Goal: Contribute content

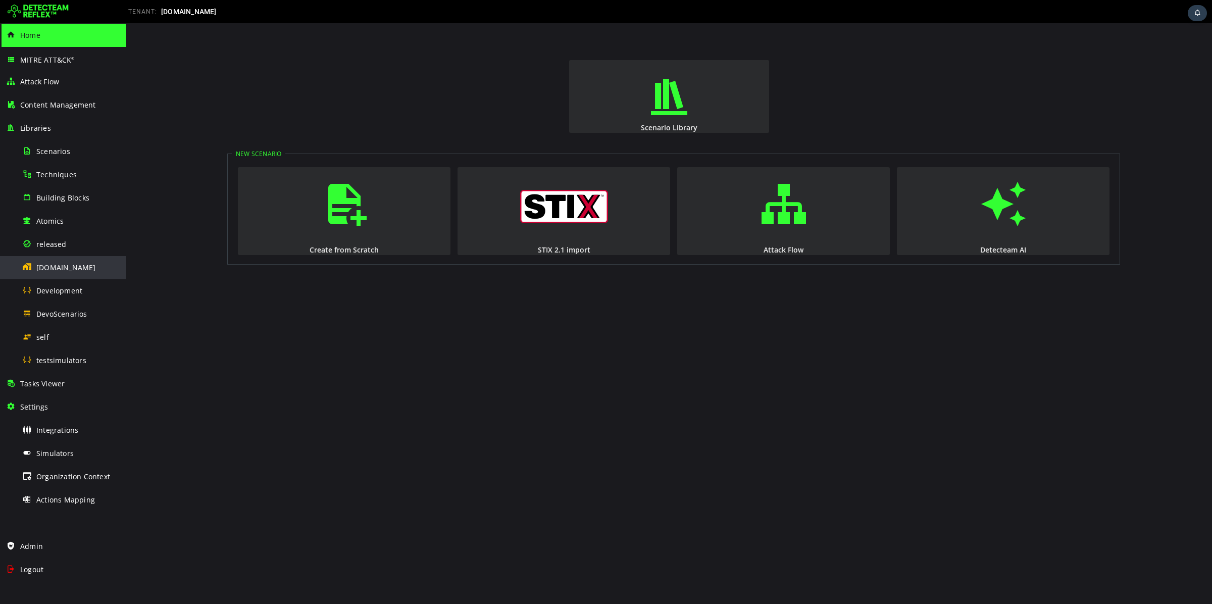
click at [51, 271] on span "[DOMAIN_NAME]" at bounding box center [66, 268] width 60 height 10
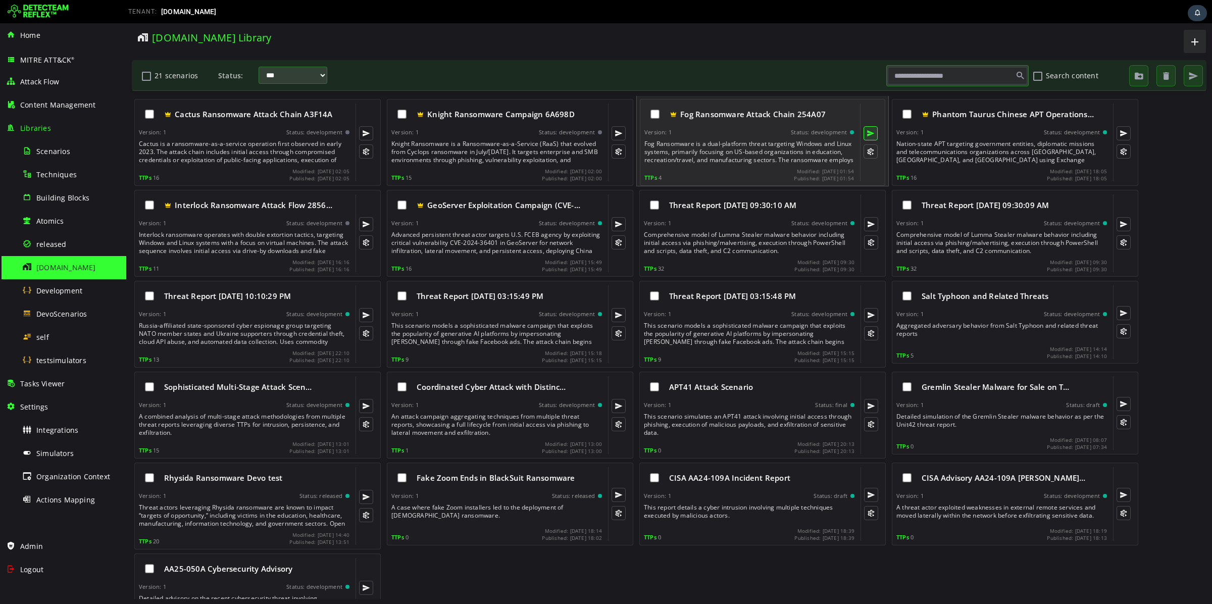
click at [870, 135] on button at bounding box center [871, 133] width 14 height 14
click at [717, 156] on div "Fog Ransomware is a dual-platform threat targeting Windows and Linux systems, p…" at bounding box center [751, 152] width 212 height 24
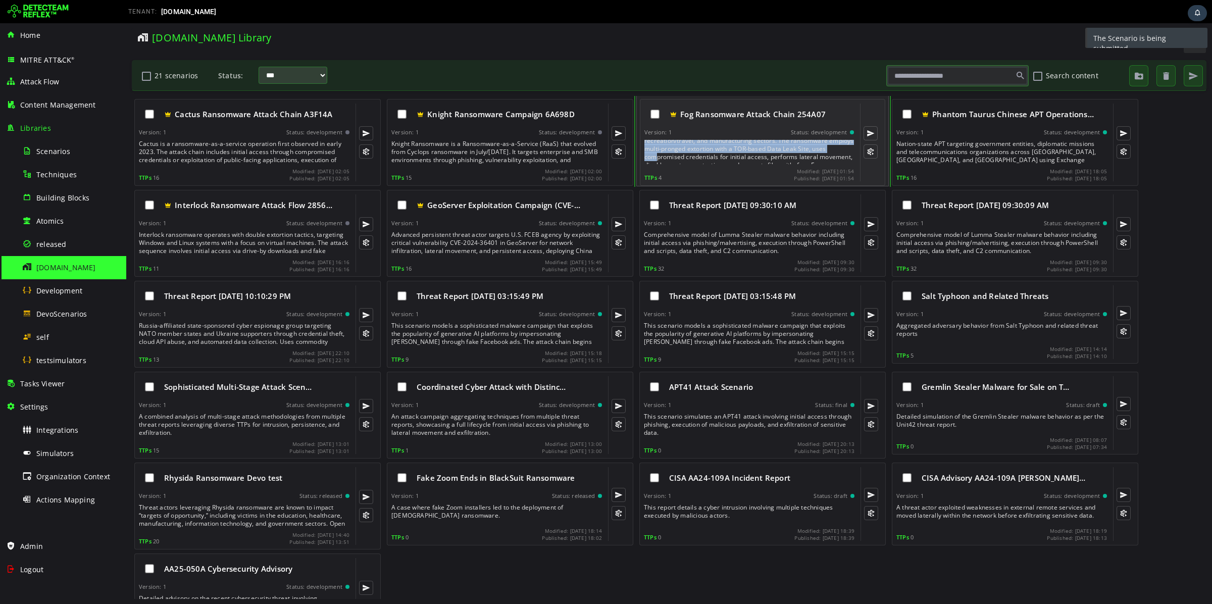
scroll to position [23, 0]
click at [717, 156] on div "Fog Ransomware is a dual-platform threat targeting Windows and Linux systems, p…" at bounding box center [751, 152] width 212 height 24
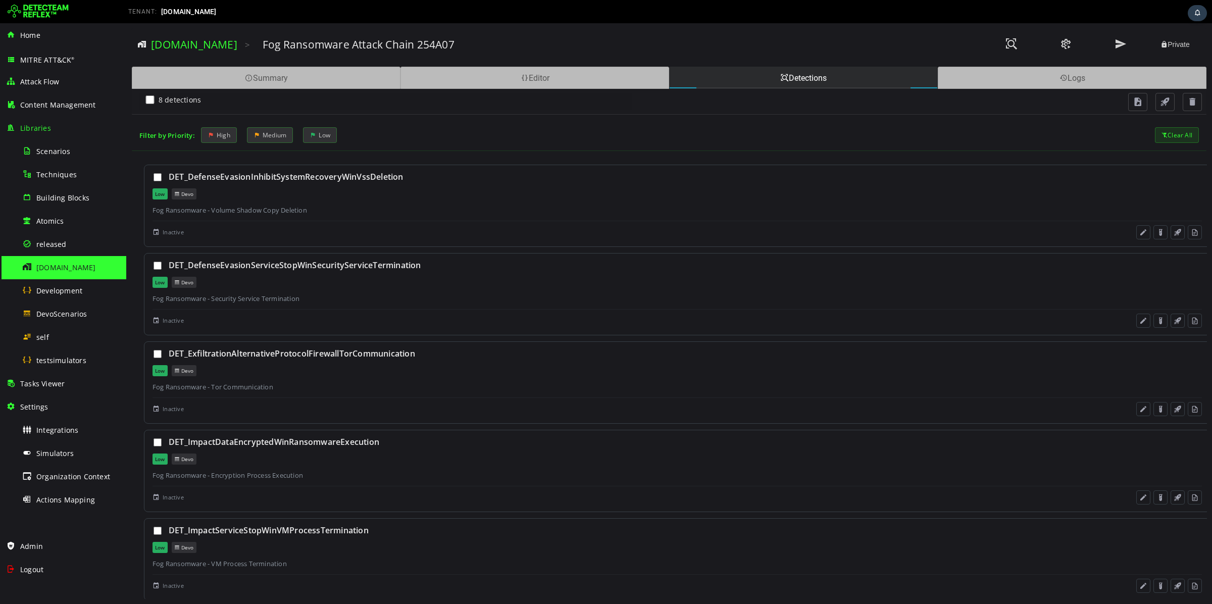
scroll to position [0, 0]
click at [315, 77] on div "Summary" at bounding box center [266, 78] width 269 height 22
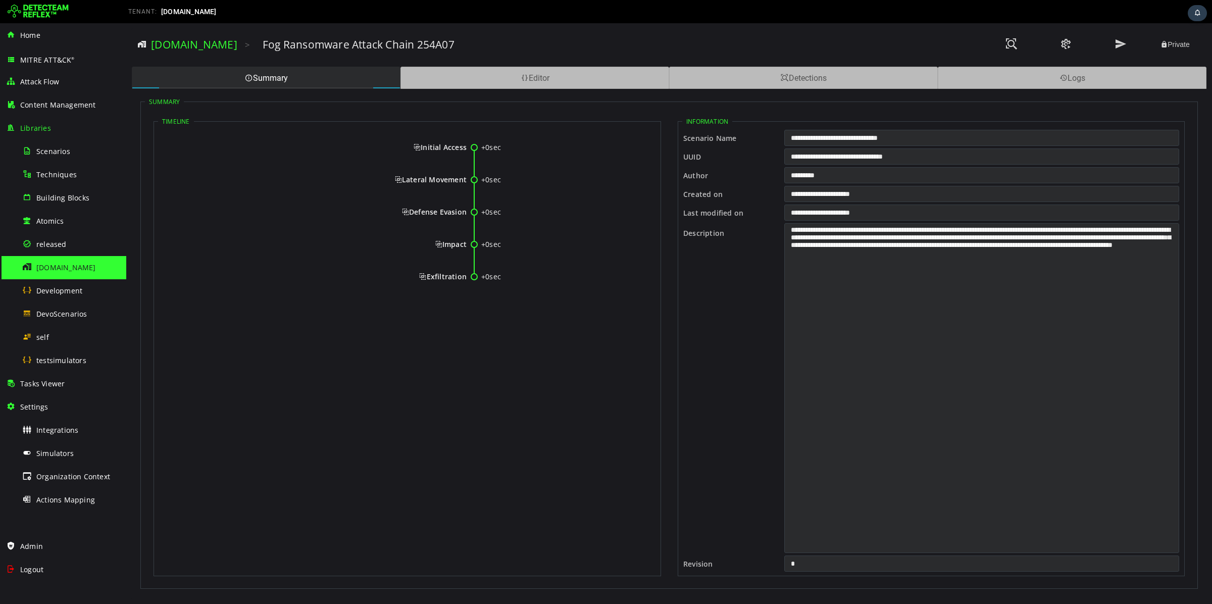
click at [442, 147] on span "Initial Access" at bounding box center [440, 147] width 53 height 10
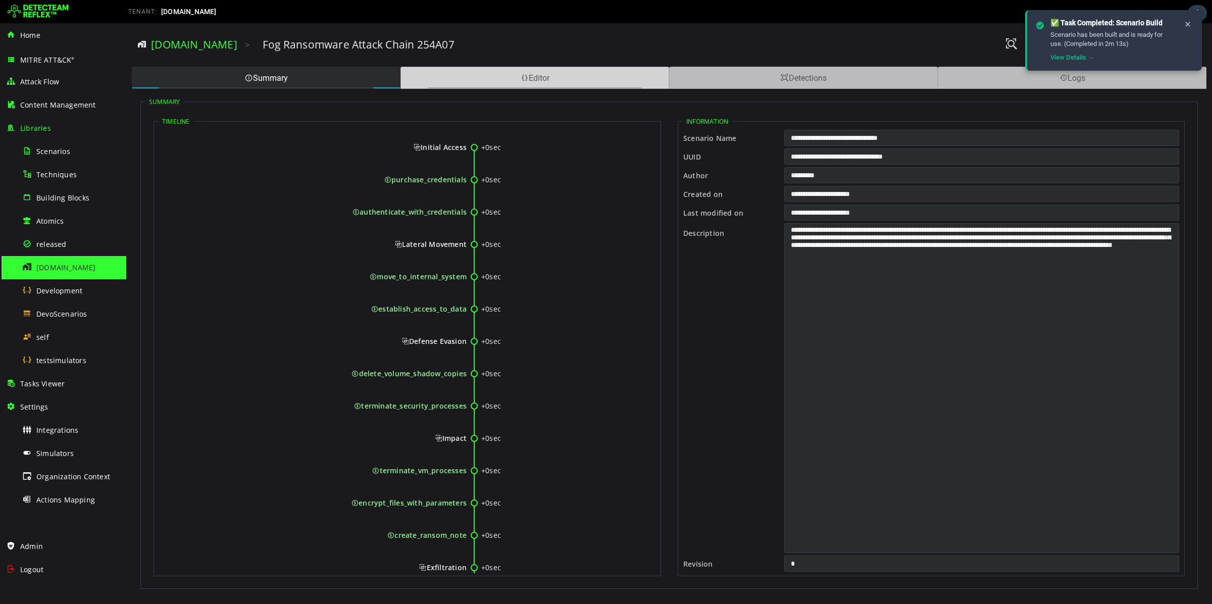
click at [524, 77] on span at bounding box center [525, 78] width 8 height 10
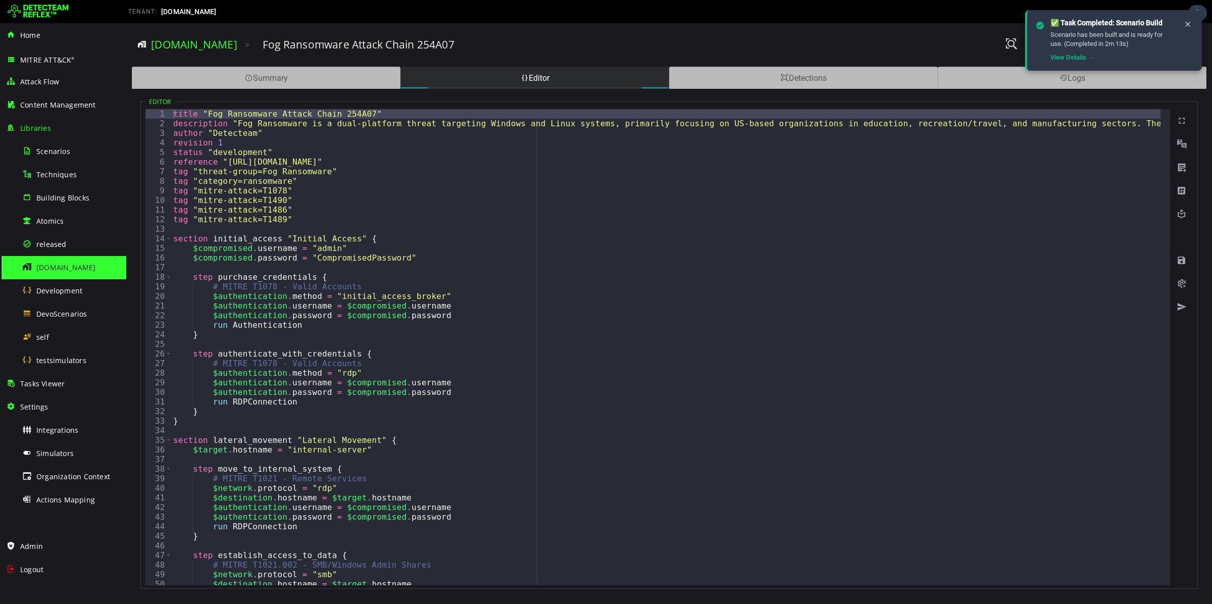
type textarea "**********"
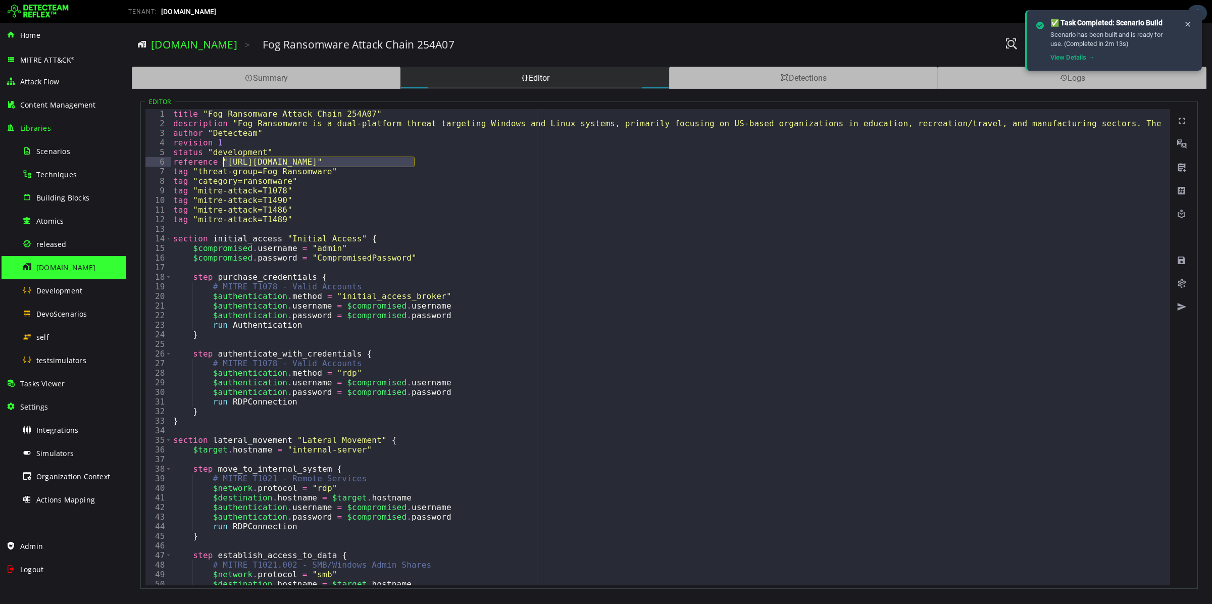
drag, startPoint x: 413, startPoint y: 163, endPoint x: 222, endPoint y: 164, distance: 190.5
click at [222, 164] on div "title "Fog Ransomware Attack Chain 254A07" description "Fog Ransomware is a dua…" at bounding box center [1175, 352] width 2008 height 486
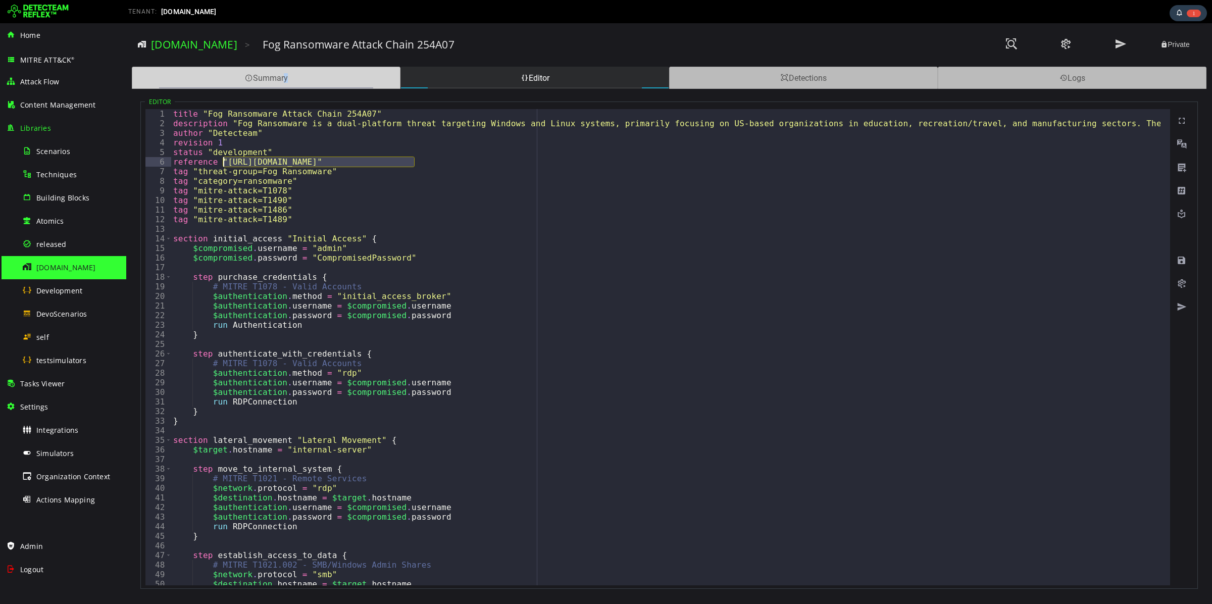
click at [283, 71] on div "Summary" at bounding box center [266, 78] width 269 height 22
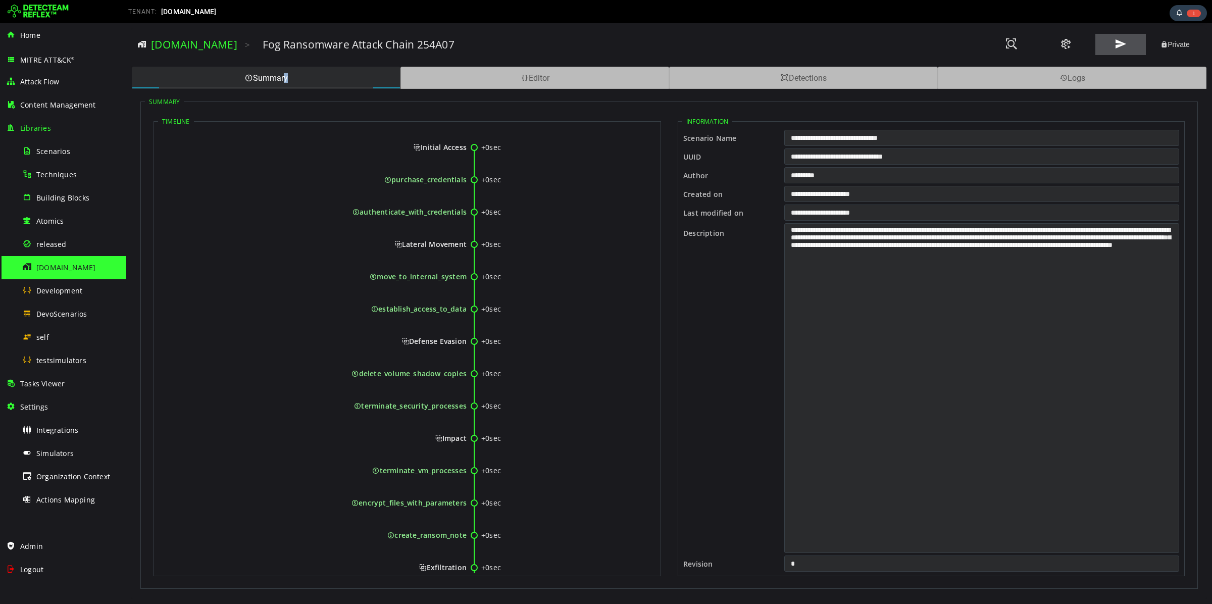
drag, startPoint x: 1117, startPoint y: 41, endPoint x: 1098, endPoint y: 48, distance: 20.5
click at [1116, 42] on span at bounding box center [1121, 44] width 12 height 14
click at [574, 75] on div "Editor" at bounding box center [535, 78] width 269 height 22
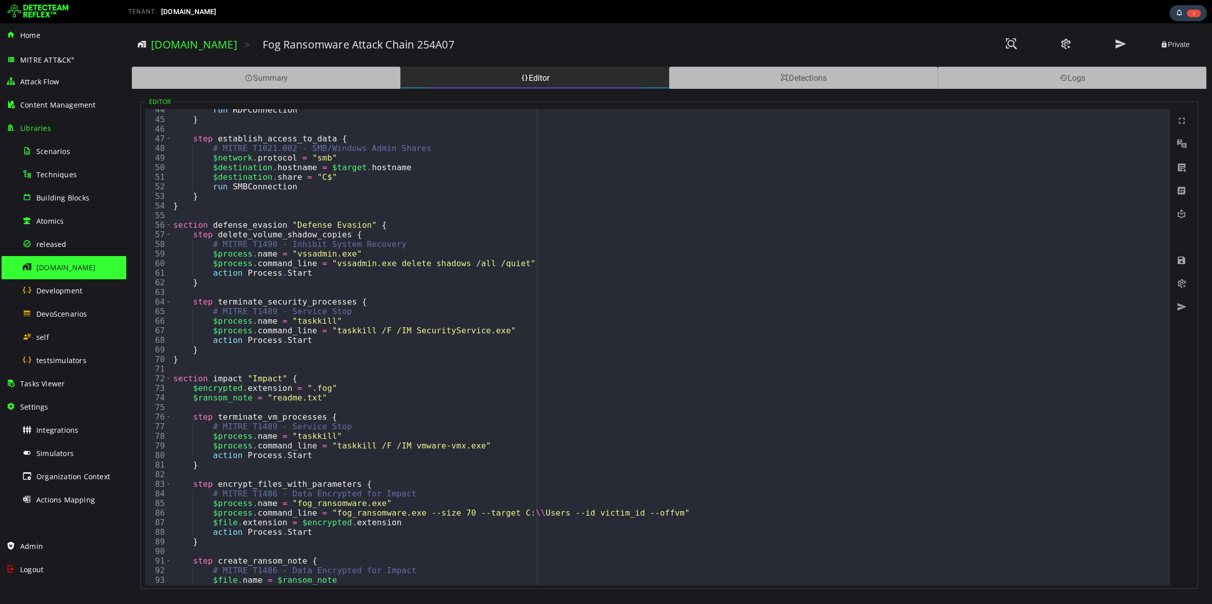
scroll to position [455, 0]
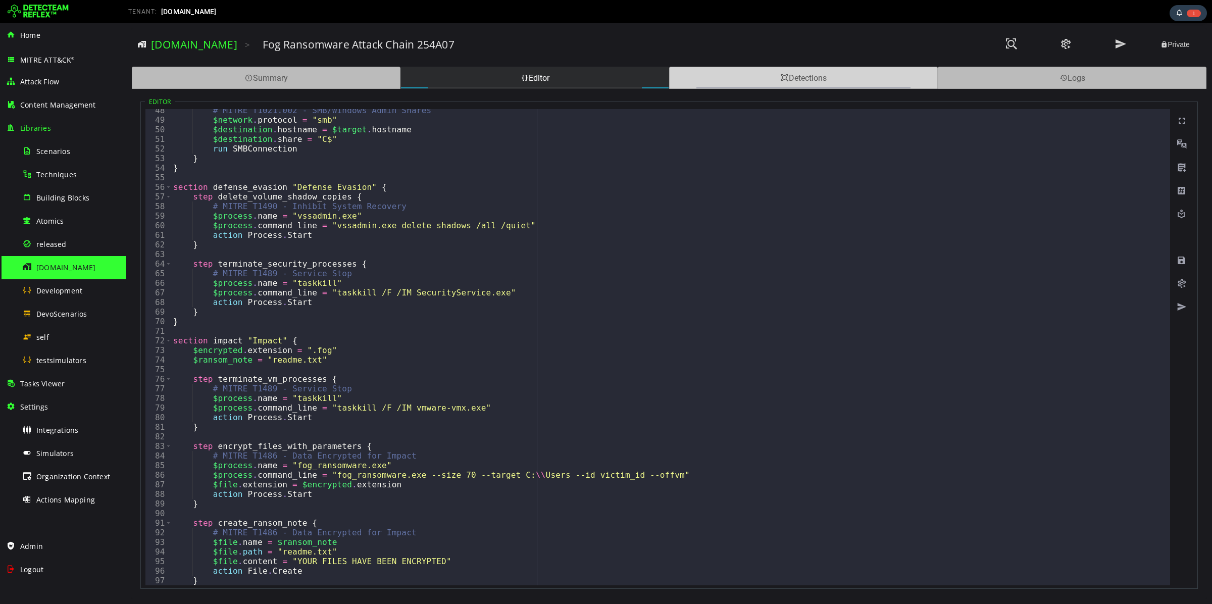
click at [820, 86] on div "Detections" at bounding box center [803, 78] width 269 height 22
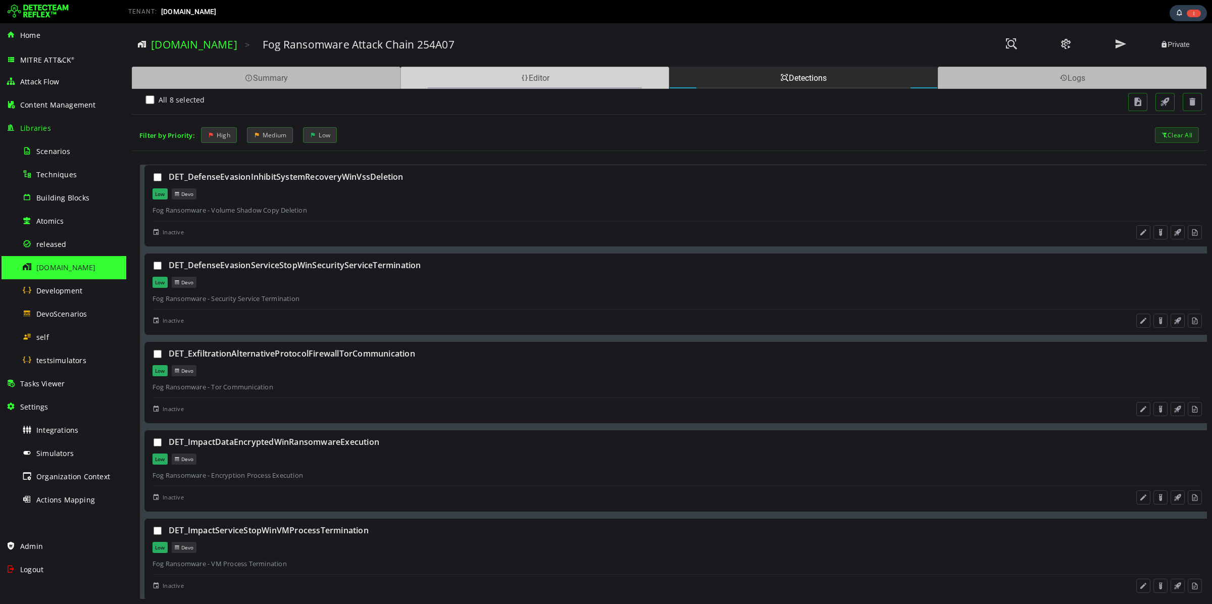
click at [432, 76] on div "Editor" at bounding box center [535, 78] width 269 height 22
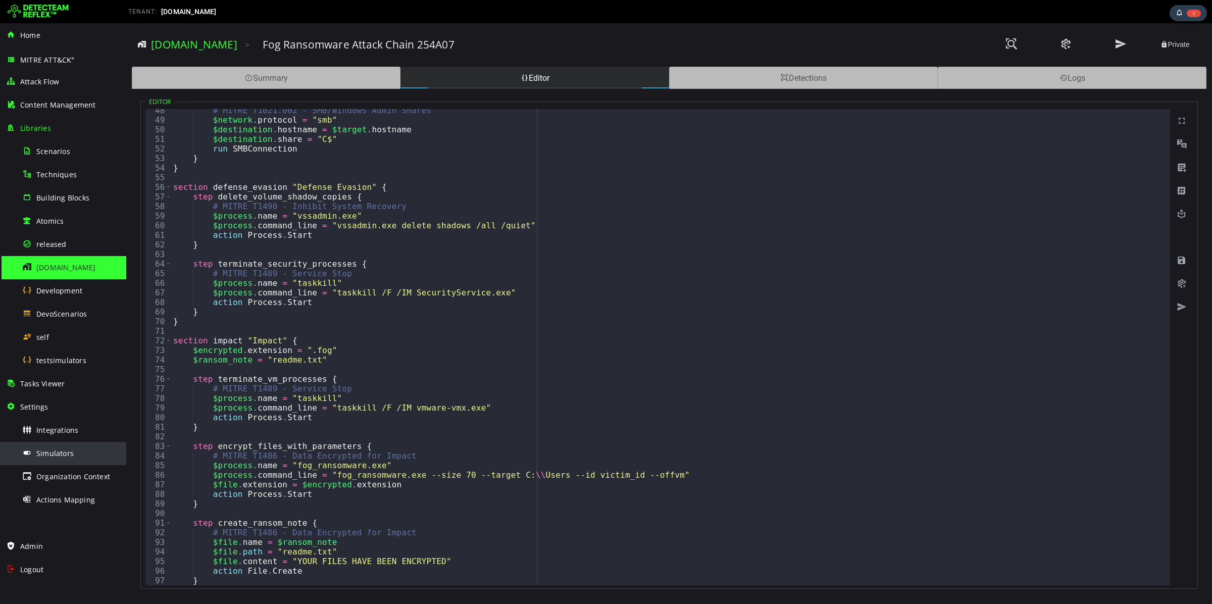
click at [54, 449] on span "Simulators" at bounding box center [54, 454] width 37 height 10
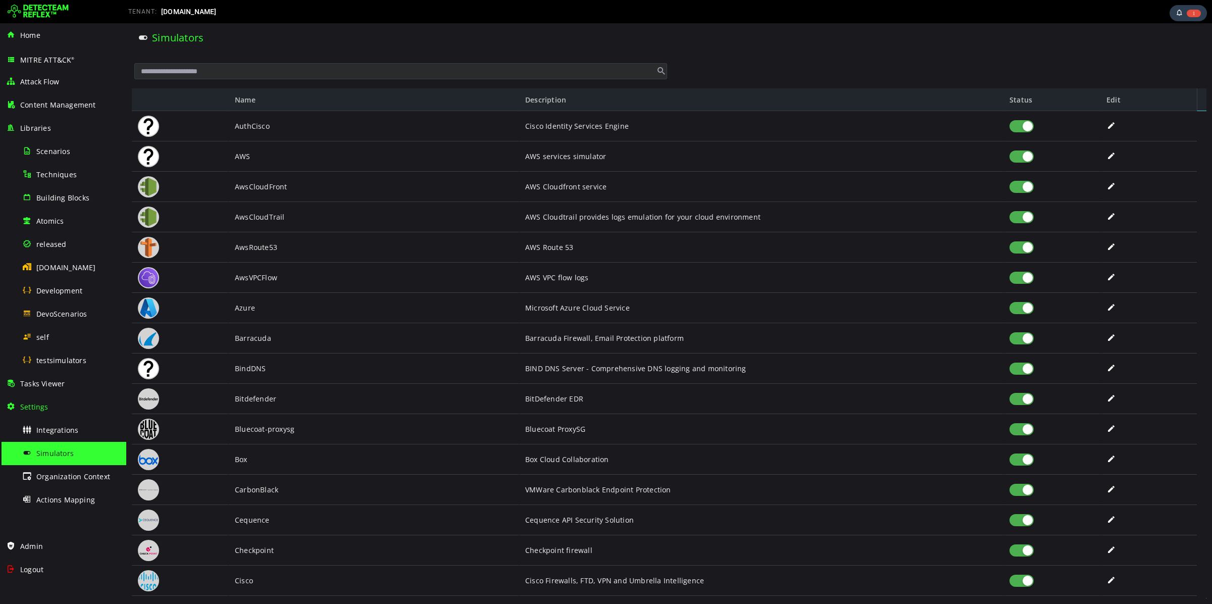
scroll to position [379, 0]
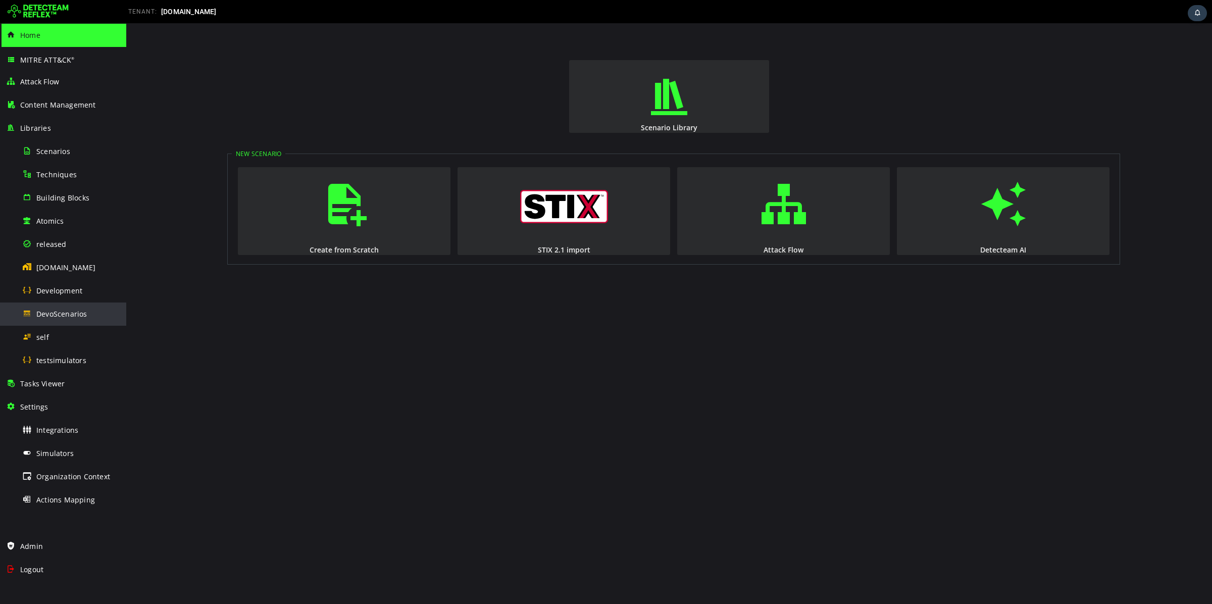
click at [74, 307] on div "DevoScenarios" at bounding box center [71, 314] width 98 height 23
